Goal: Task Accomplishment & Management: Manage account settings

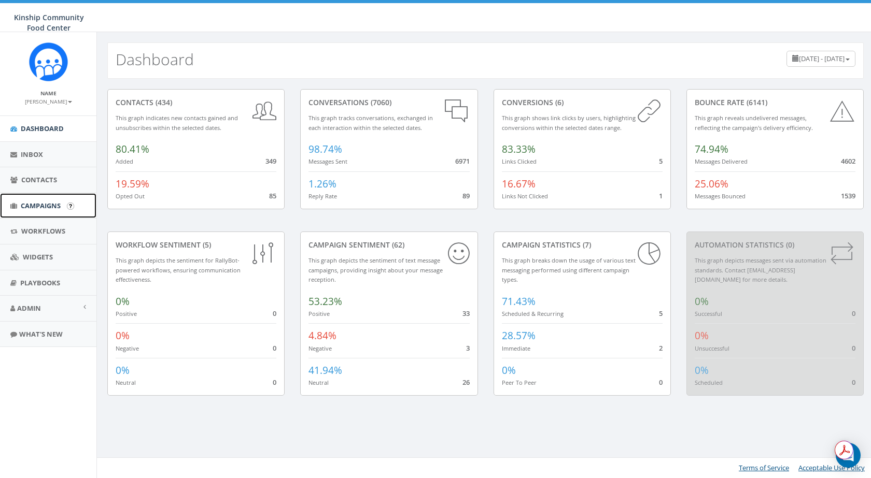
click at [58, 203] on span "Campaigns" at bounding box center [41, 205] width 40 height 9
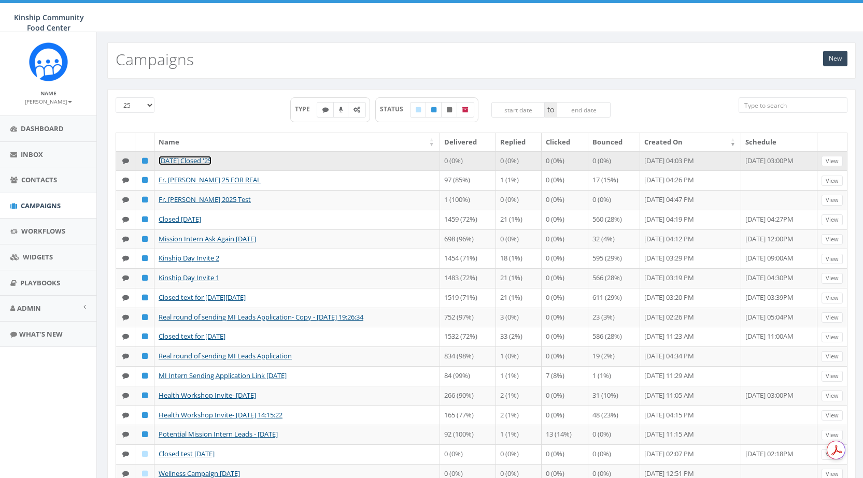
click at [199, 162] on link "Labor Day Closed '25" at bounding box center [185, 160] width 53 height 9
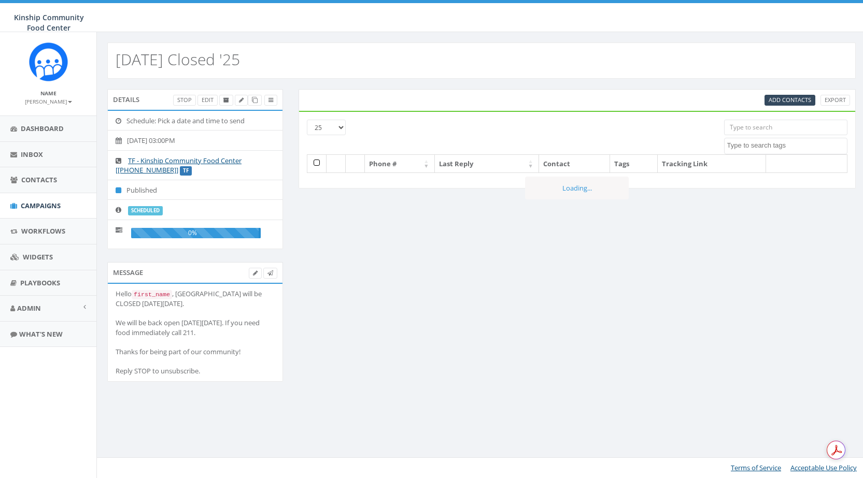
select select
